Goal: Task Accomplishment & Management: Manage account settings

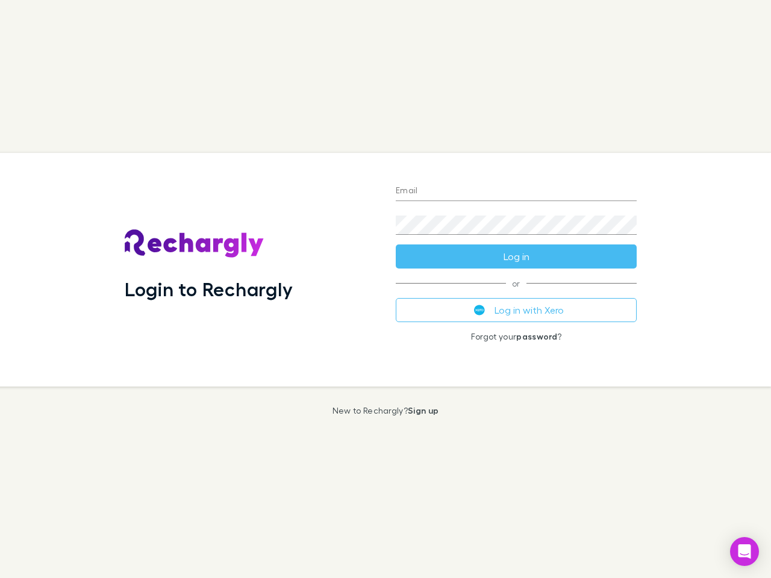
click at [385, 289] on div "Login to Rechargly" at bounding box center [250, 270] width 271 height 234
click at [516, 191] on input "Email" at bounding box center [516, 191] width 241 height 19
click at [516, 257] on form "Email Password Log in" at bounding box center [516, 220] width 241 height 96
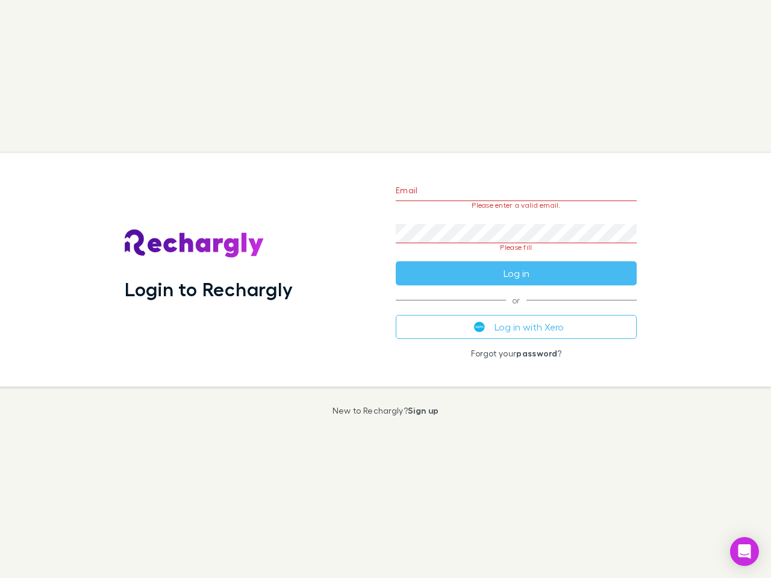
click at [516, 310] on div "Email Please enter a valid email. Password Please fill Log in or Log in with Xe…" at bounding box center [516, 270] width 260 height 234
click at [744, 552] on icon "Open Intercom Messenger" at bounding box center [744, 551] width 13 height 14
